Goal: Find specific page/section: Find specific page/section

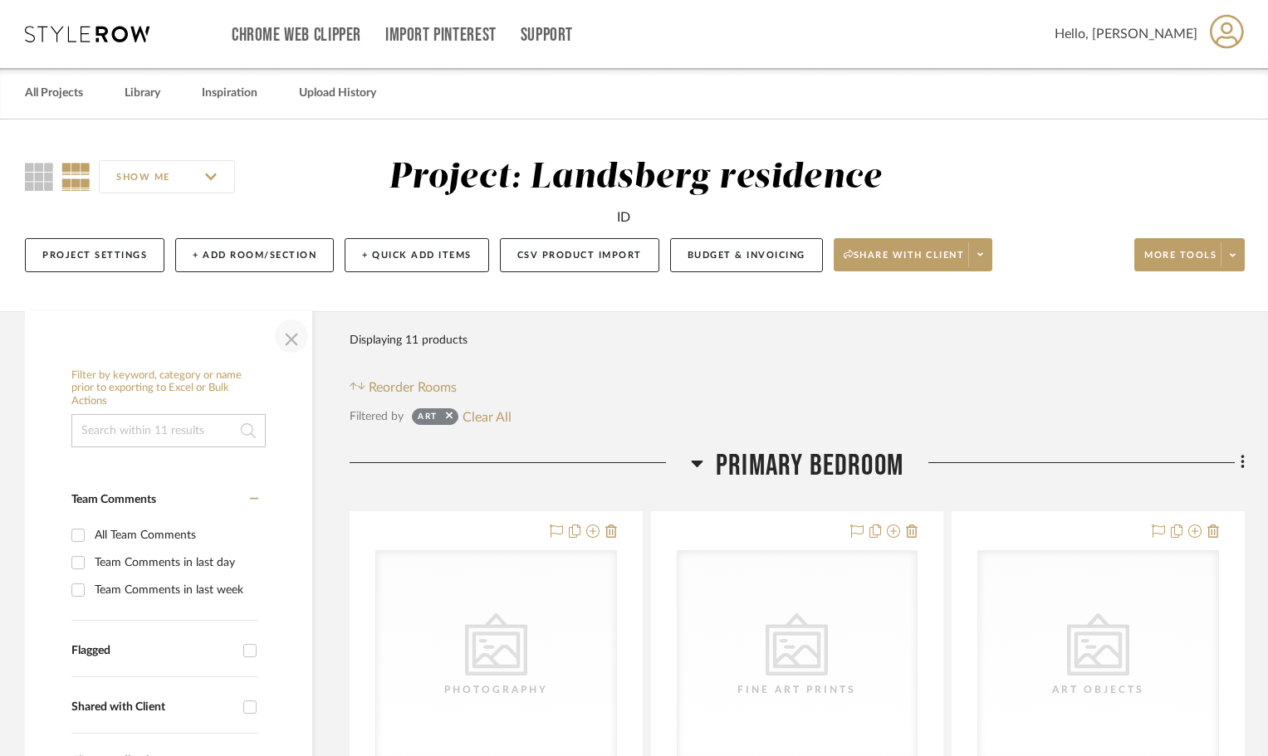
click at [294, 343] on span "button" at bounding box center [292, 336] width 40 height 40
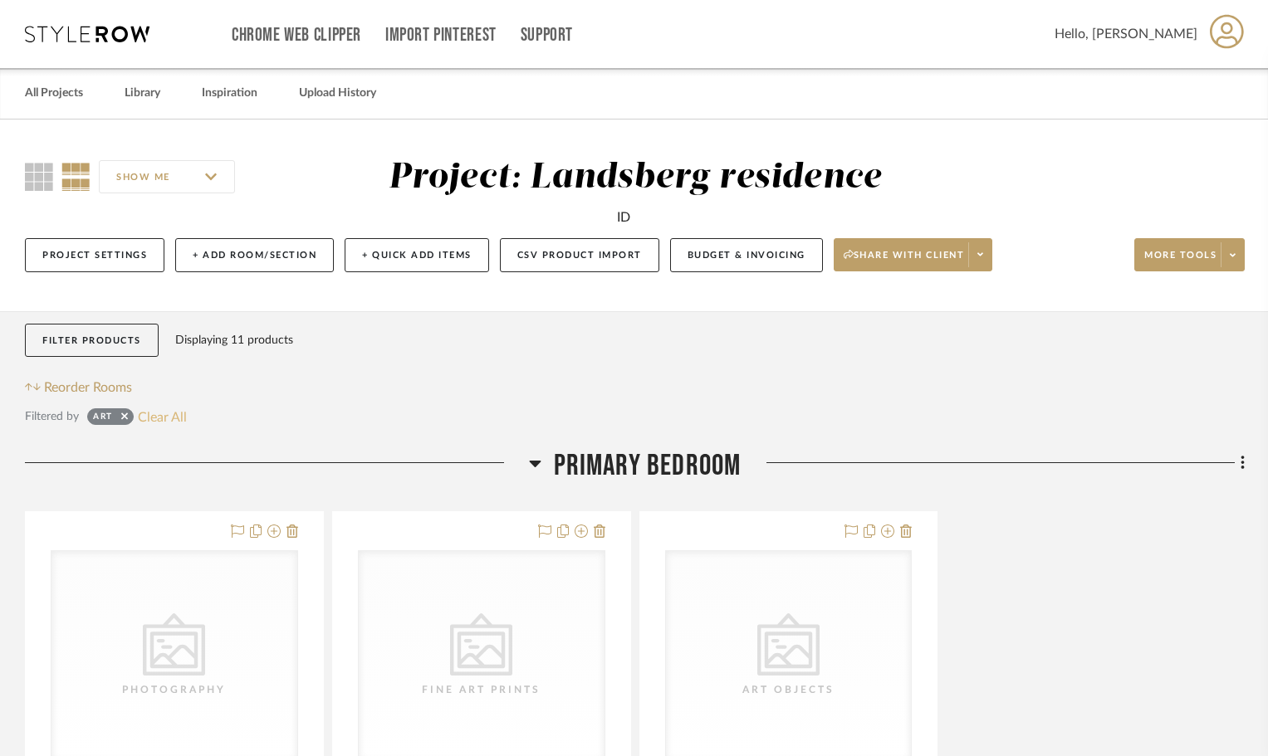
click at [154, 415] on button "Clear All" at bounding box center [162, 417] width 49 height 22
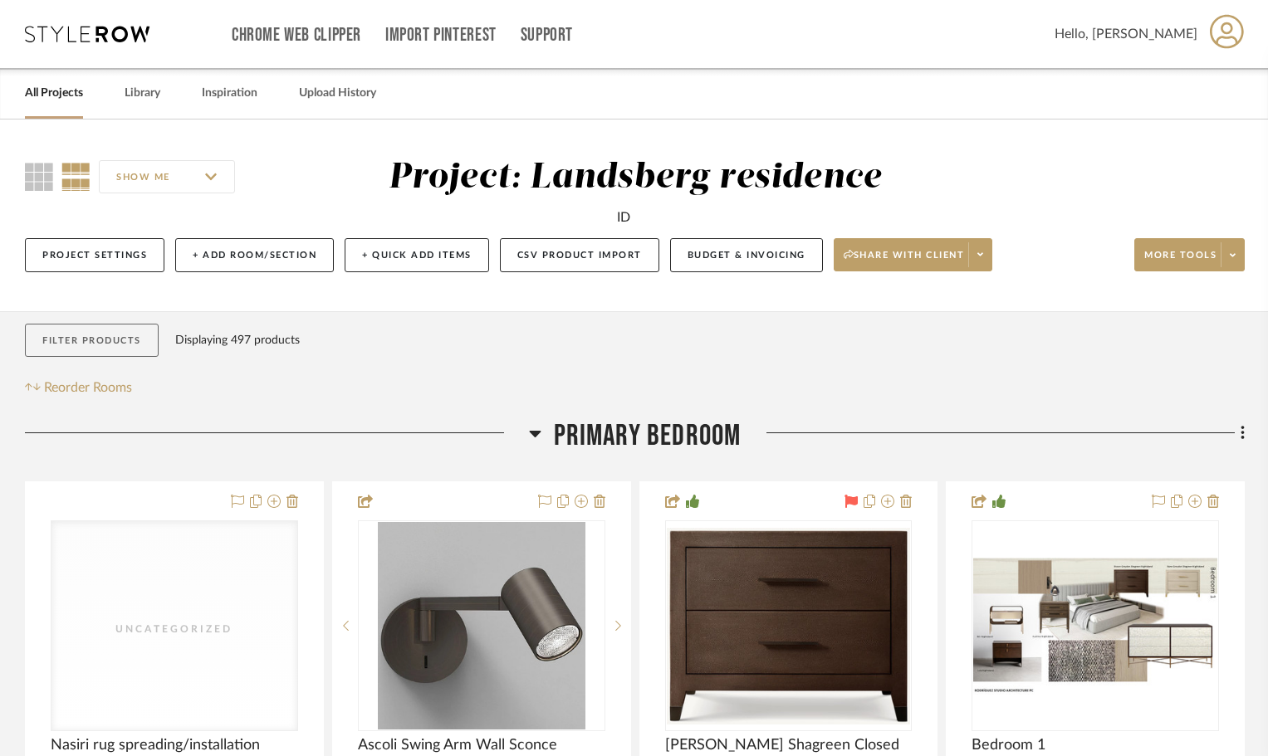
click at [123, 340] on button "Filter Products" at bounding box center [92, 341] width 134 height 34
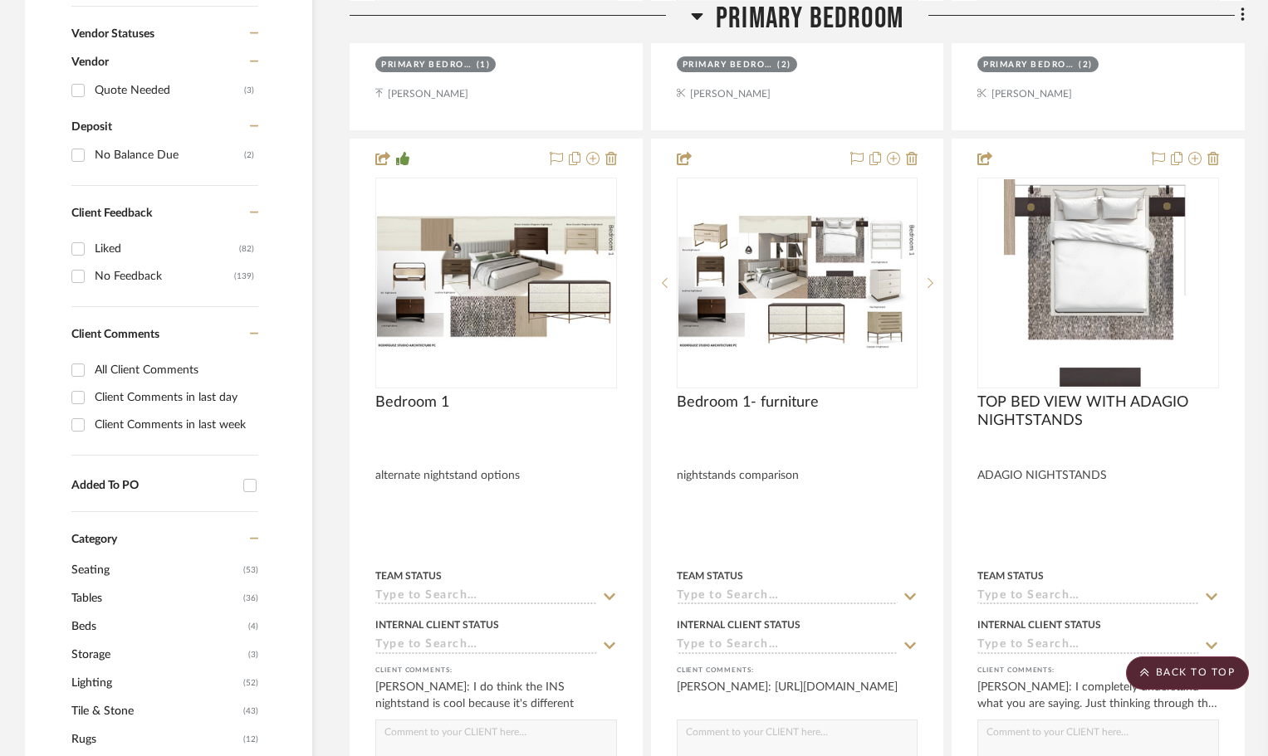
scroll to position [1412, 0]
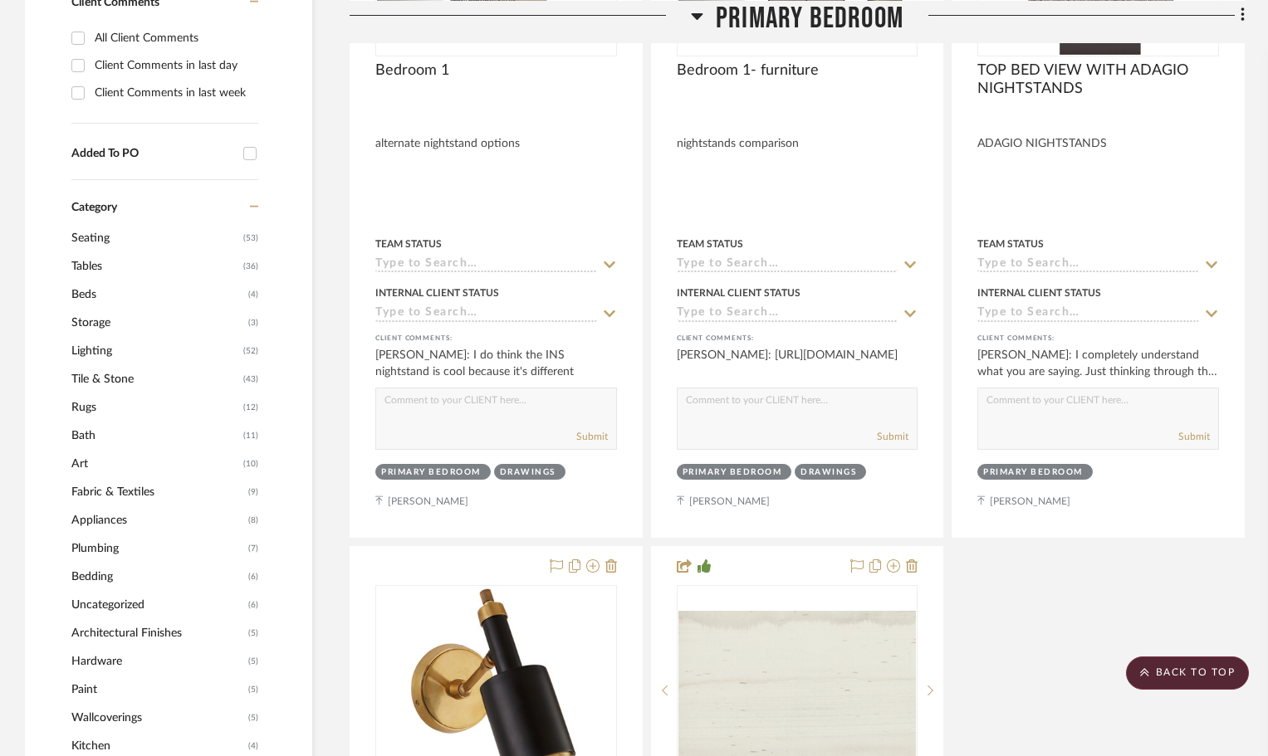
click at [98, 353] on span "Lighting" at bounding box center [155, 351] width 168 height 28
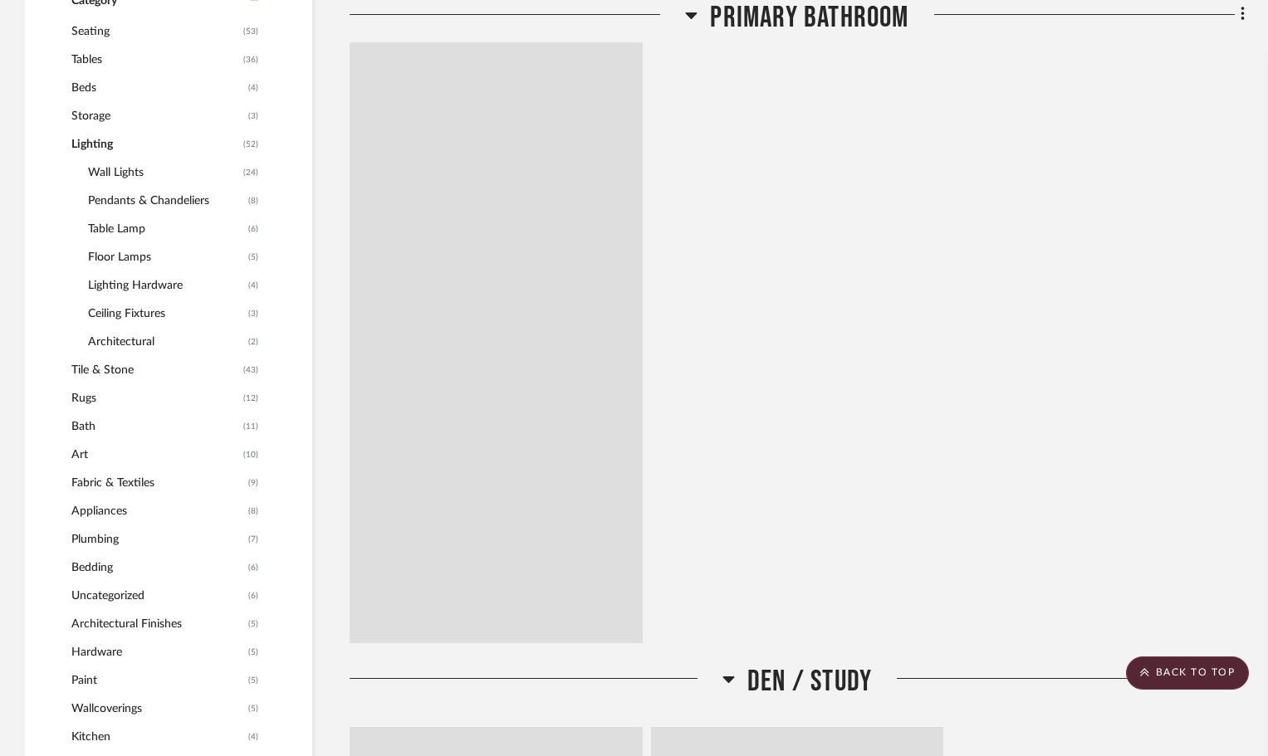
scroll to position [1205, 0]
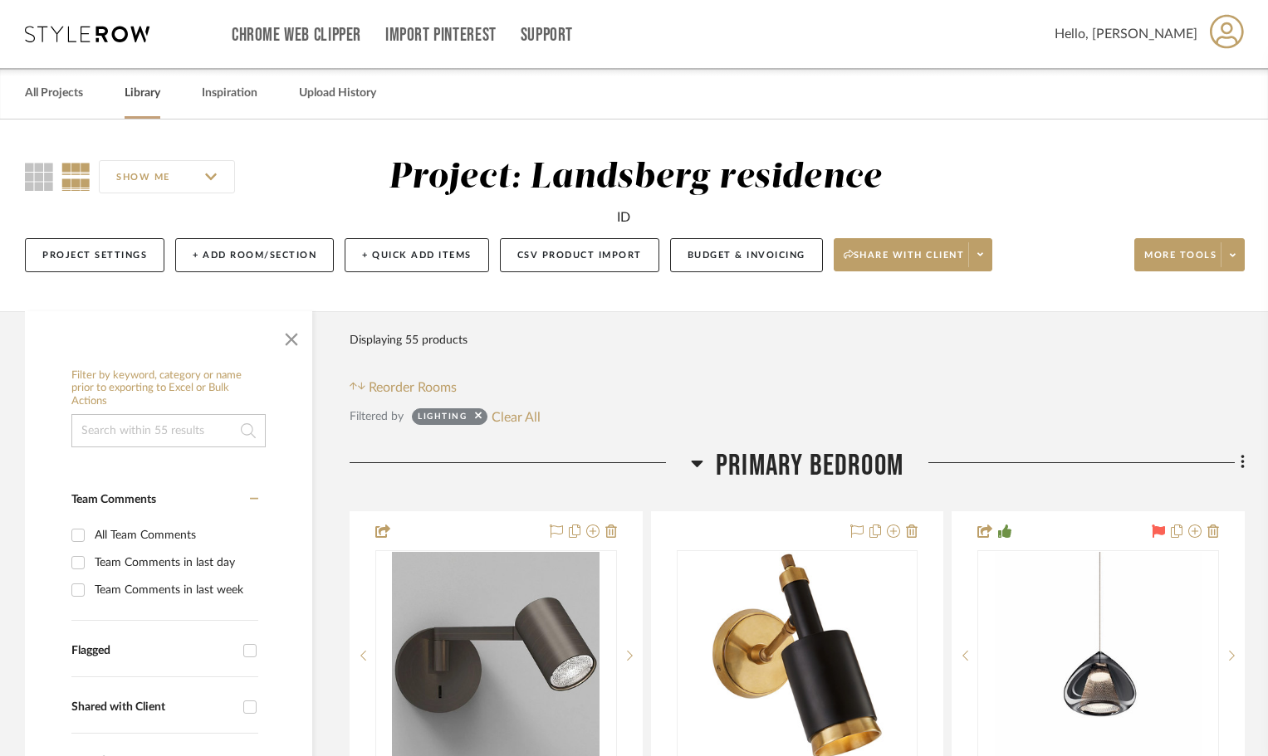
click at [128, 90] on link "Library" at bounding box center [143, 93] width 36 height 22
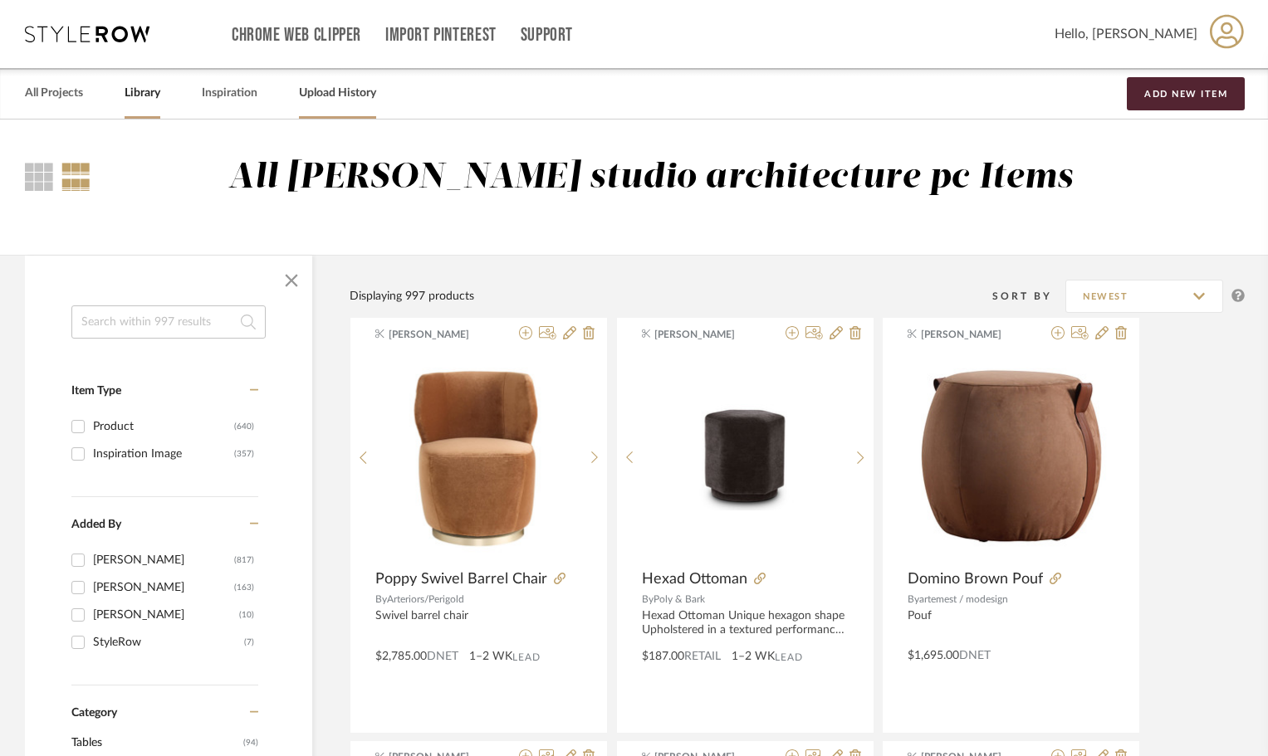
click at [343, 96] on link "Upload History" at bounding box center [337, 93] width 77 height 22
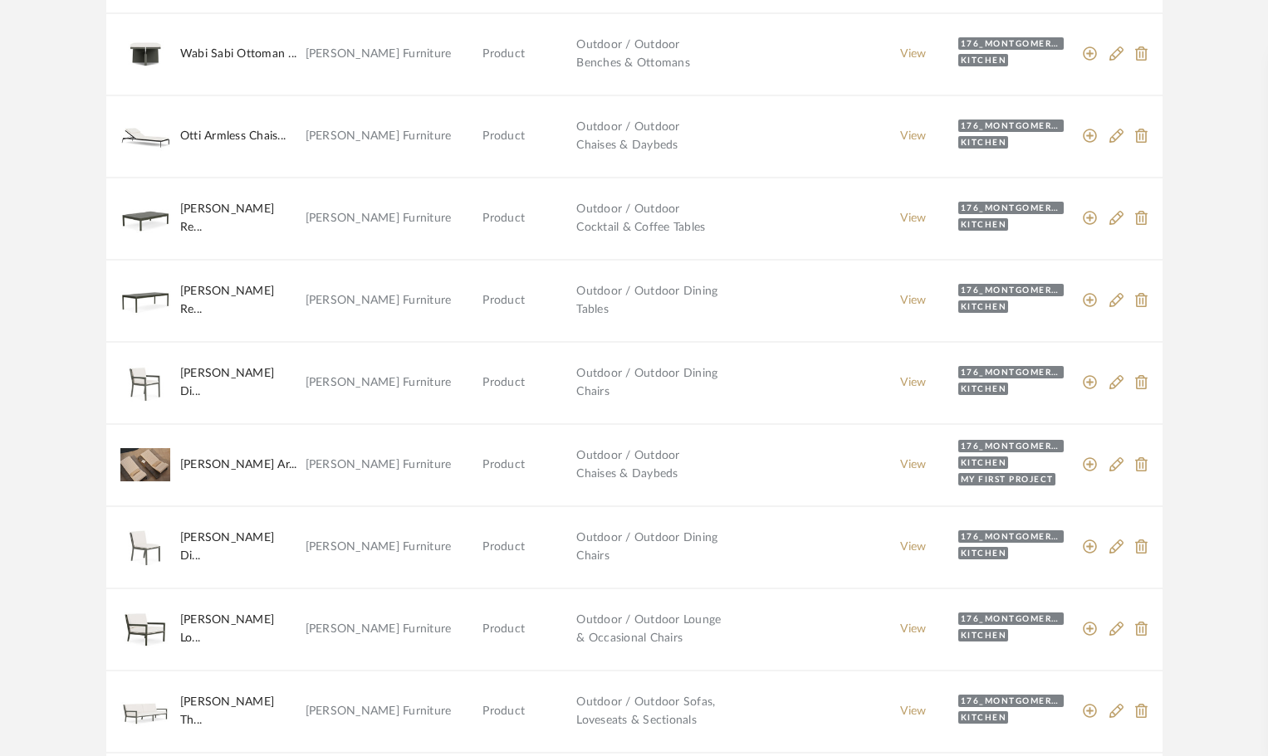
scroll to position [1323, 0]
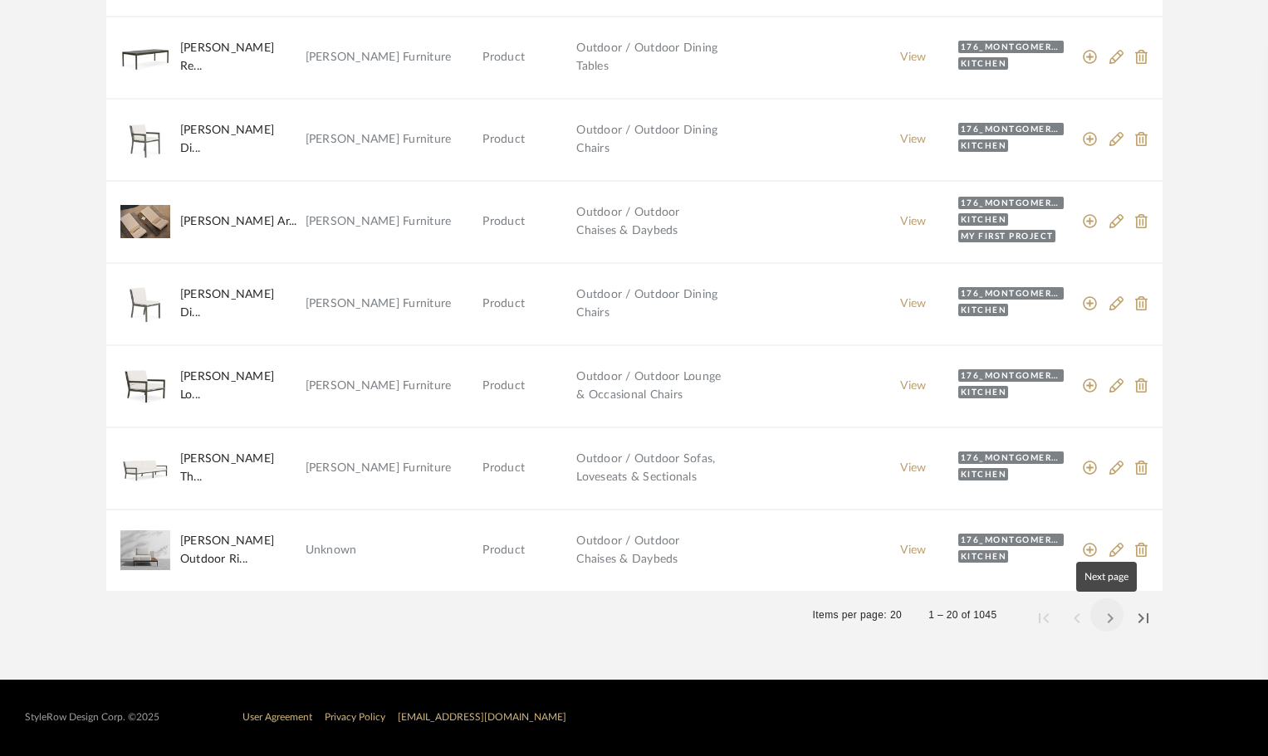
click at [1111, 621] on span "Next page" at bounding box center [1107, 615] width 40 height 40
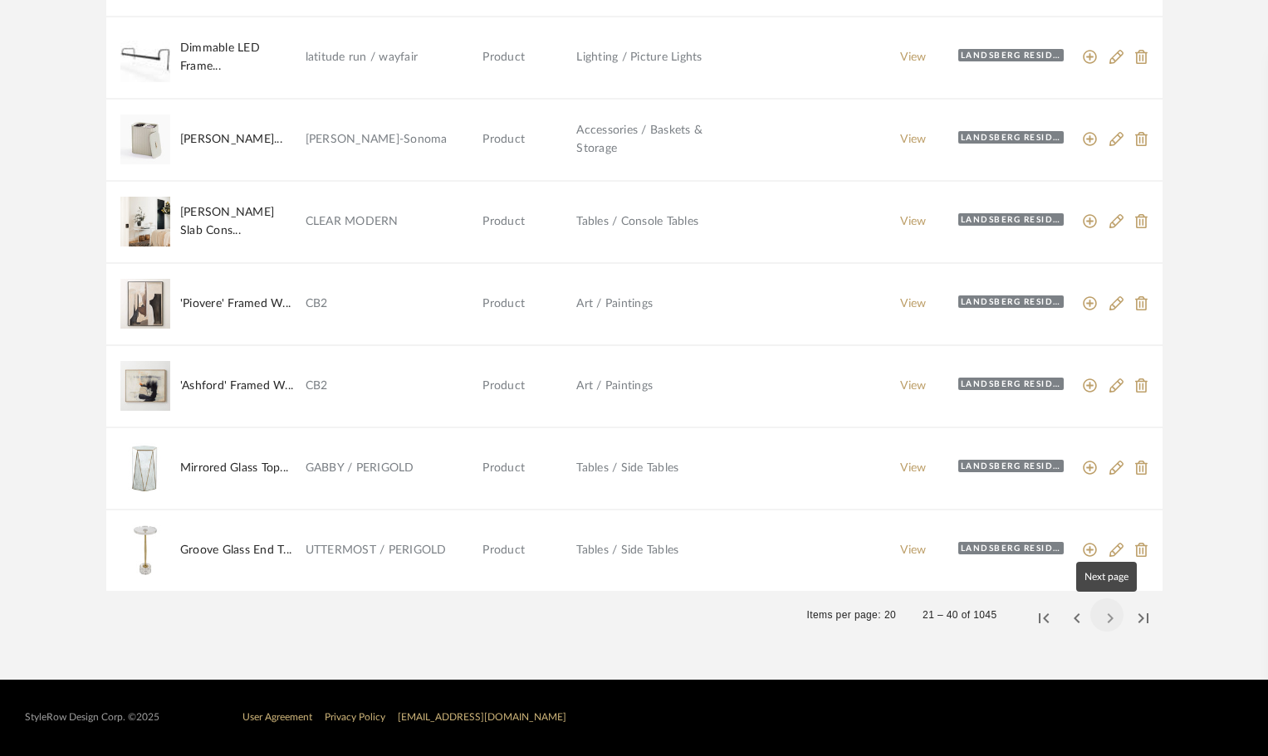
click at [1113, 619] on span "Next page" at bounding box center [1107, 615] width 40 height 40
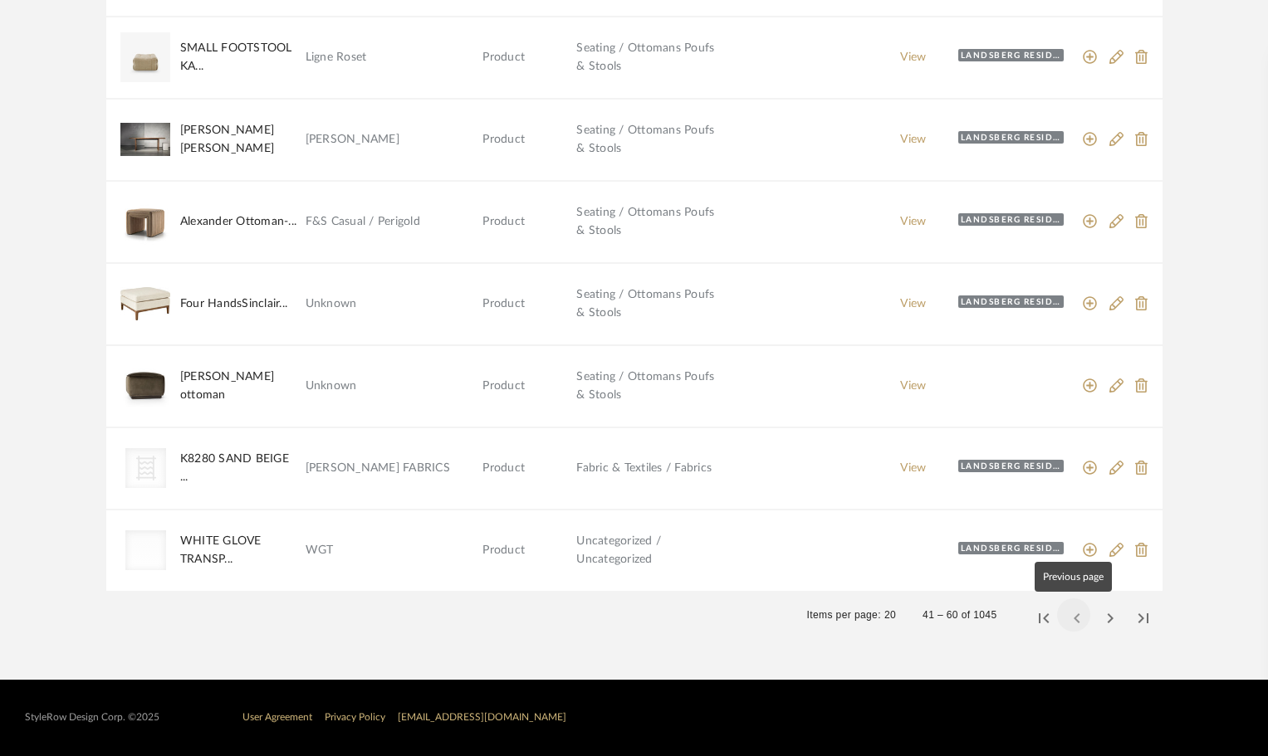
click at [1074, 621] on span "Previous page" at bounding box center [1074, 615] width 40 height 40
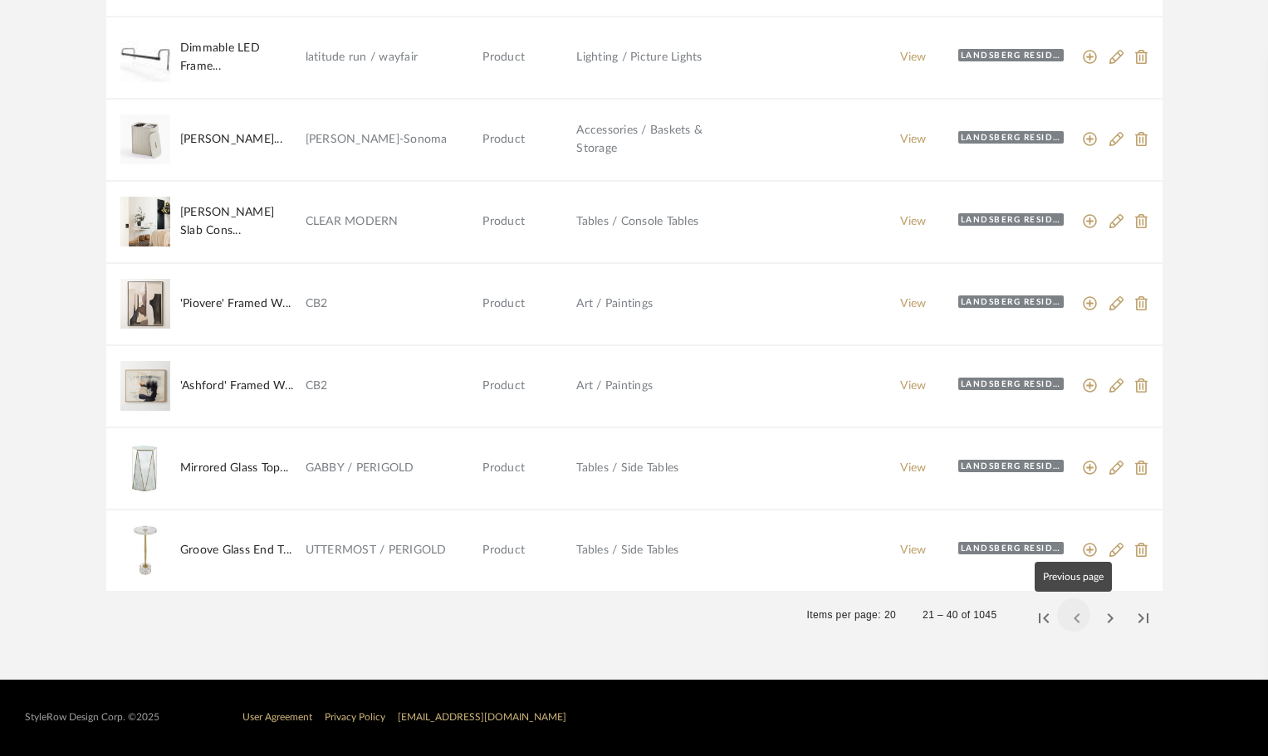
click at [1084, 623] on span "Previous page" at bounding box center [1074, 615] width 40 height 40
